Goal: Use online tool/utility: Utilize a website feature to perform a specific function

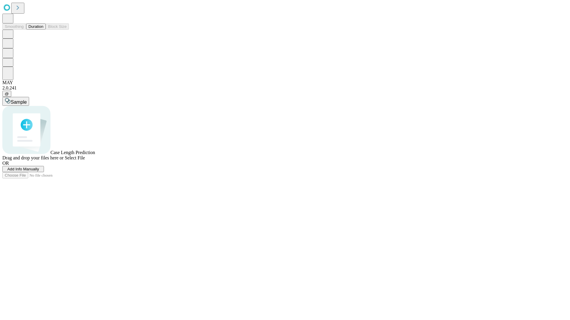
click at [43, 30] on button "Duration" at bounding box center [36, 26] width 20 height 6
click at [39, 172] on span "Add Info Manually" at bounding box center [23, 169] width 32 height 4
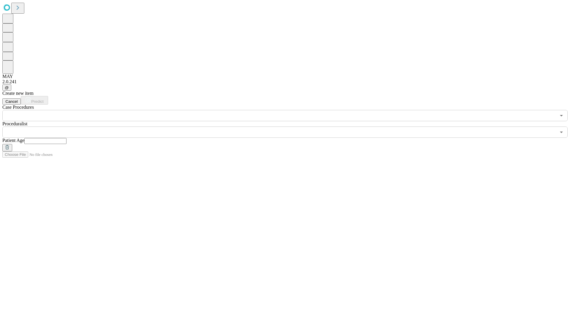
click at [66, 138] on input "text" at bounding box center [45, 141] width 42 height 6
type input "**"
click at [289, 127] on input "text" at bounding box center [278, 132] width 553 height 11
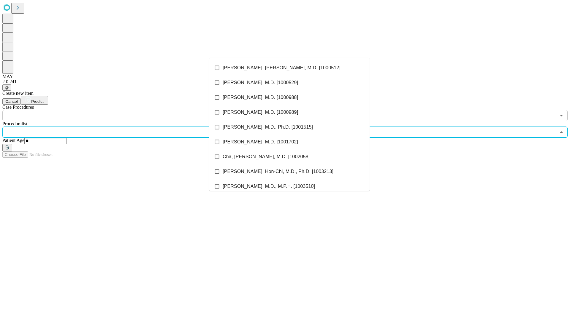
click at [289, 68] on li "[PERSON_NAME], [PERSON_NAME], M.D. [1000512]" at bounding box center [289, 68] width 160 height 15
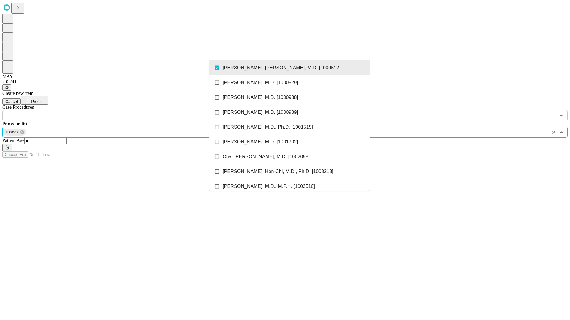
click at [125, 110] on input "text" at bounding box center [278, 115] width 553 height 11
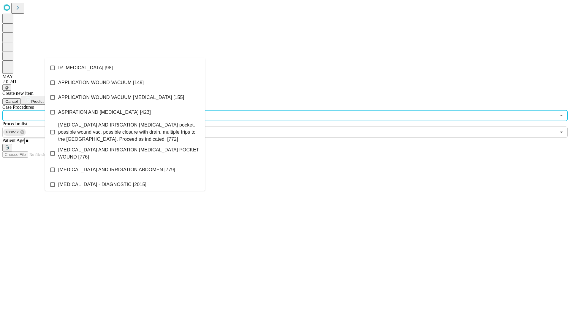
click at [125, 68] on li "IR [MEDICAL_DATA] [98]" at bounding box center [125, 68] width 160 height 15
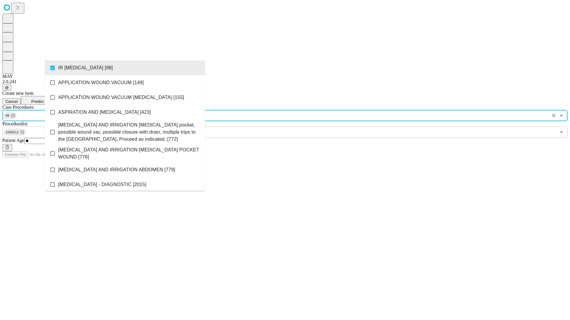
click at [43, 99] on span "Predict" at bounding box center [37, 101] width 12 height 4
